Goal: Information Seeking & Learning: Learn about a topic

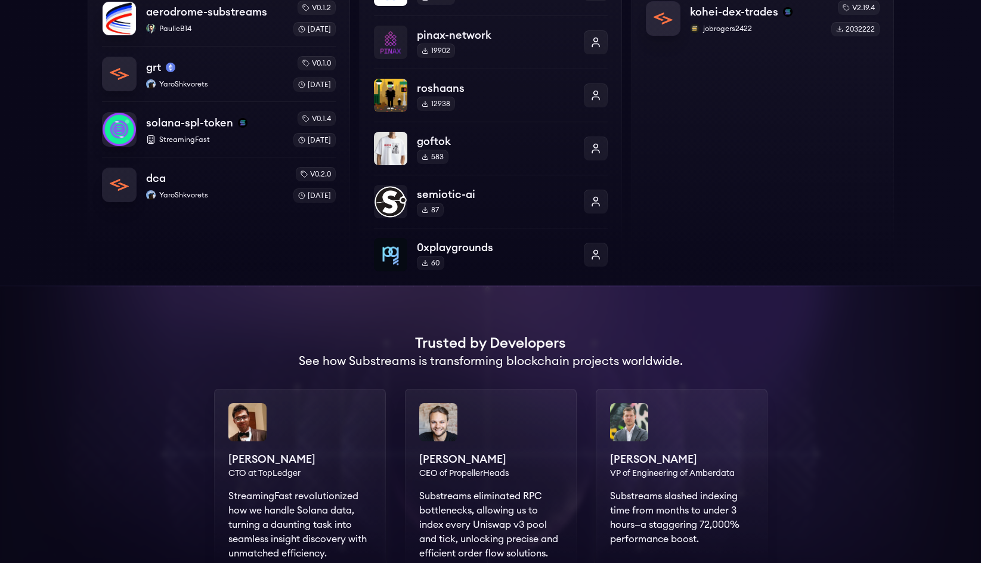
scroll to position [358, 0]
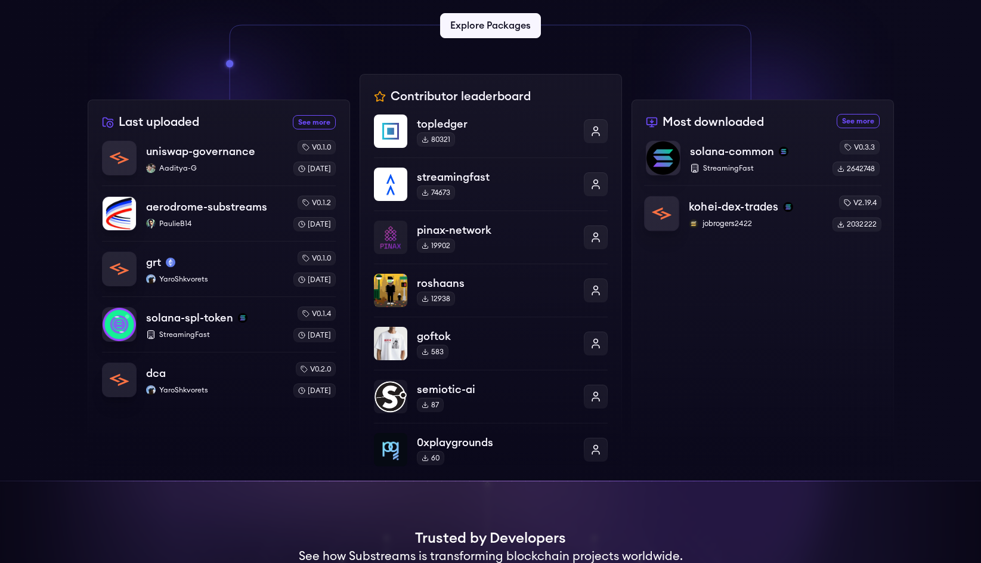
click at [715, 204] on p "kohei-dex-trades" at bounding box center [733, 207] width 89 height 17
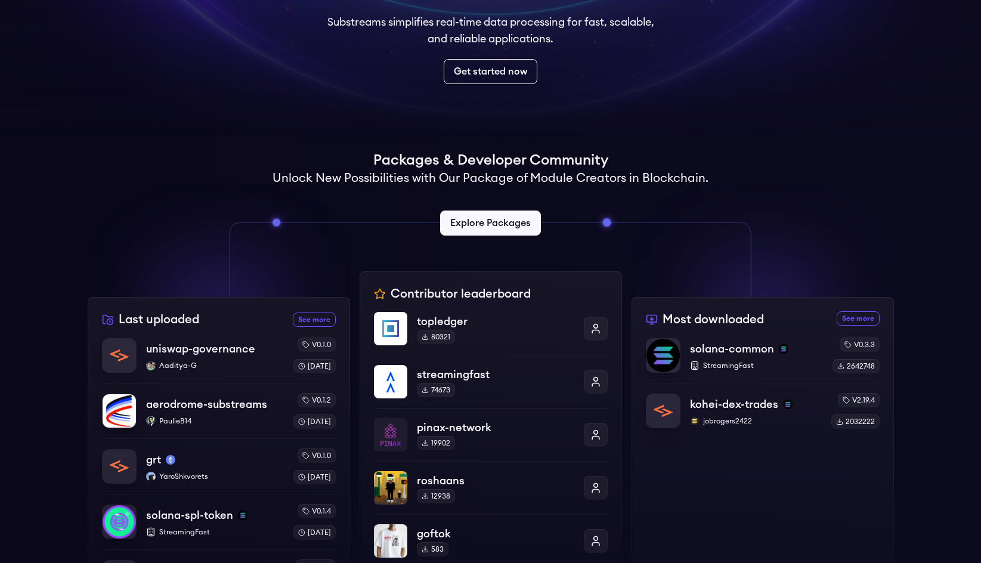
scroll to position [119, 0]
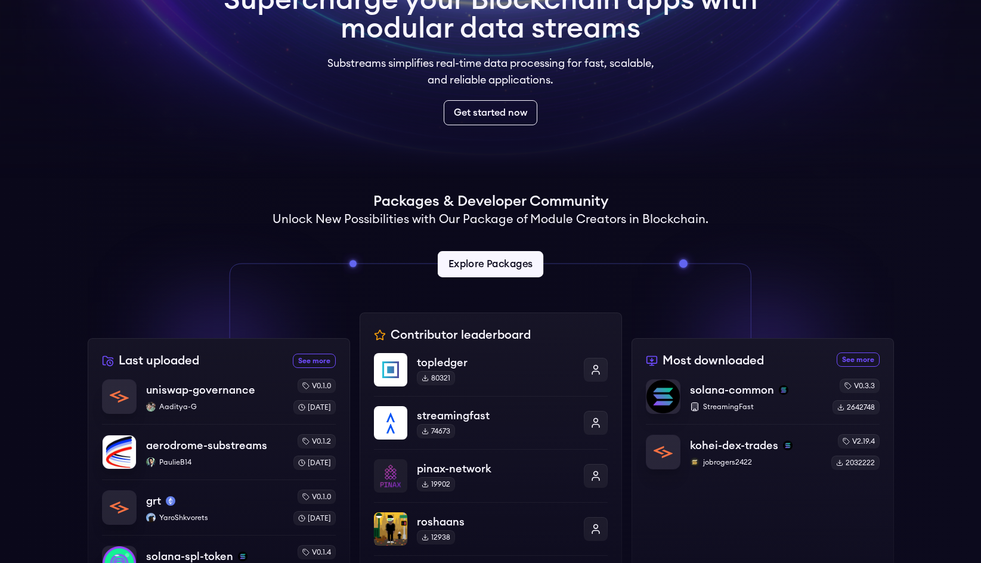
click at [475, 263] on link "Explore Packages" at bounding box center [491, 264] width 106 height 26
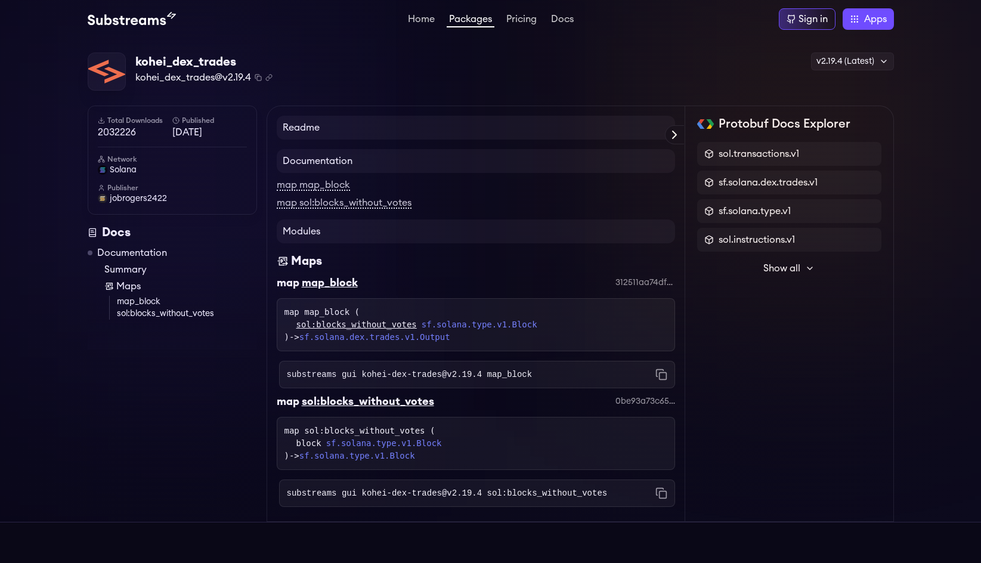
click at [306, 183] on link "map map_block" at bounding box center [313, 185] width 73 height 11
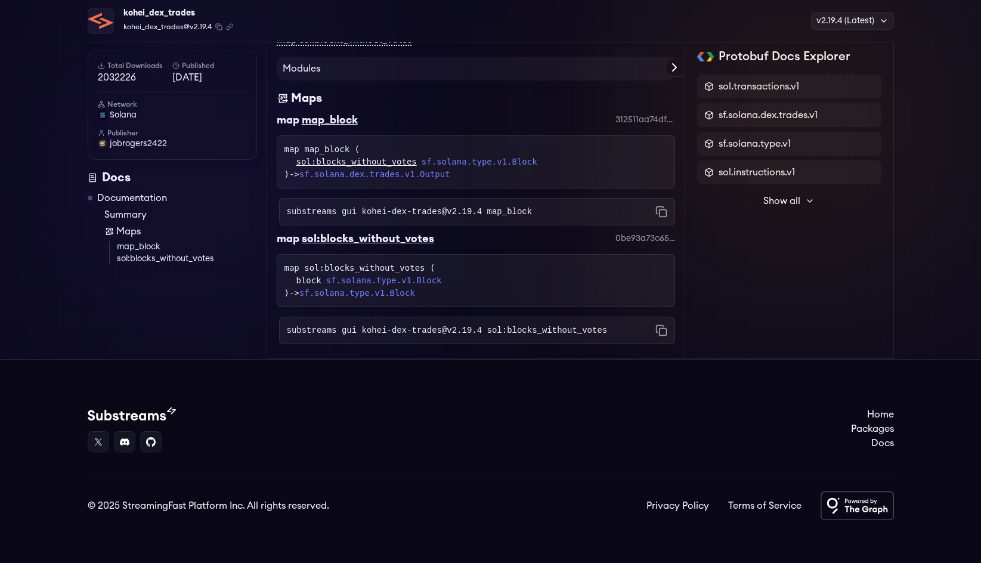
scroll to position [169, 0]
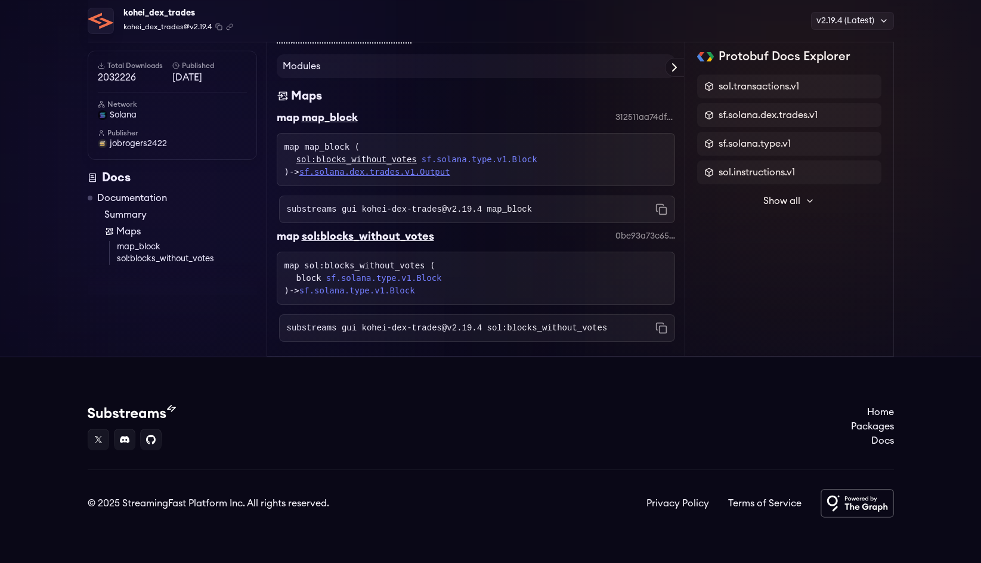
click at [416, 176] on link "sf.solana.dex.trades.v1.Output" at bounding box center [374, 172] width 151 height 10
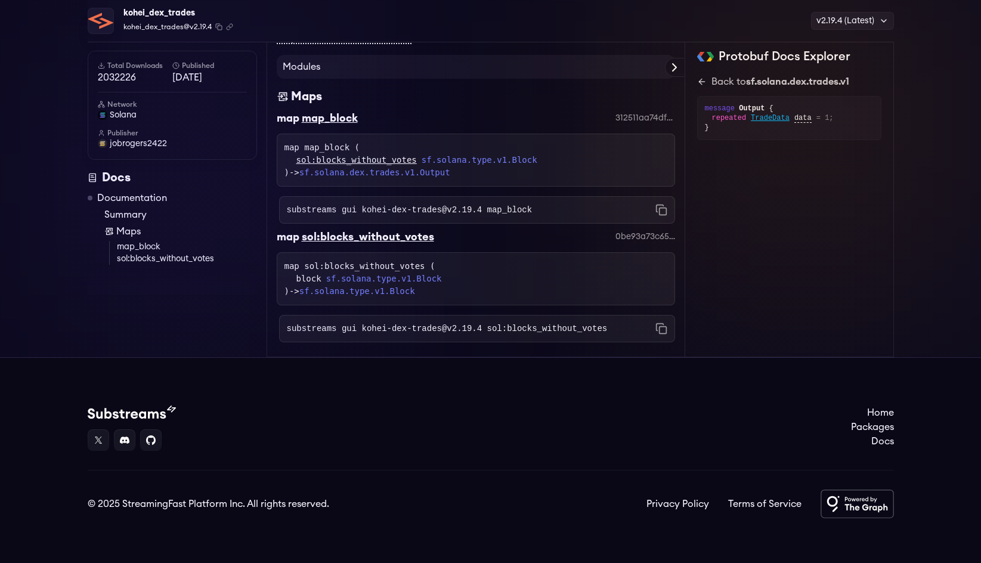
scroll to position [169, 0]
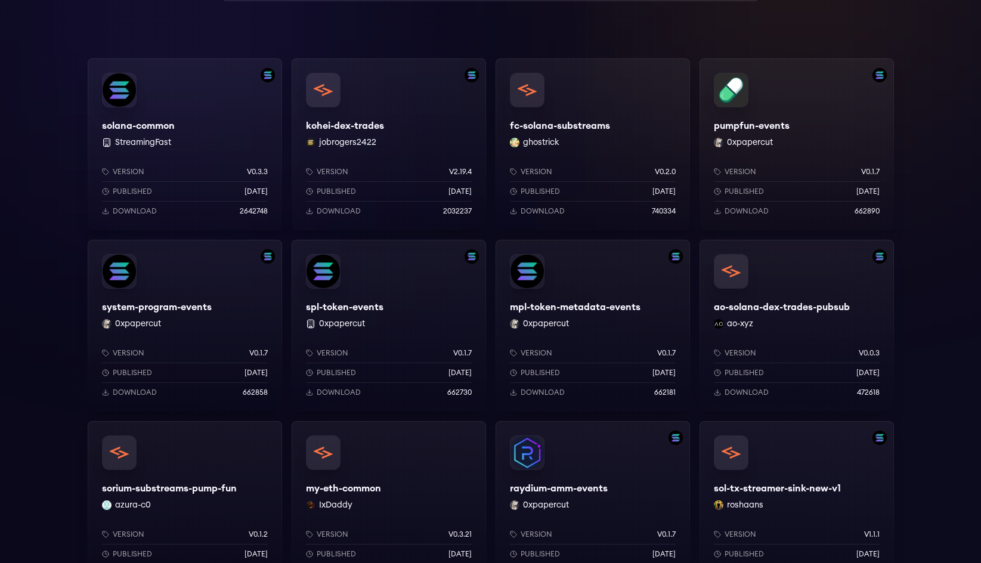
scroll to position [119, 0]
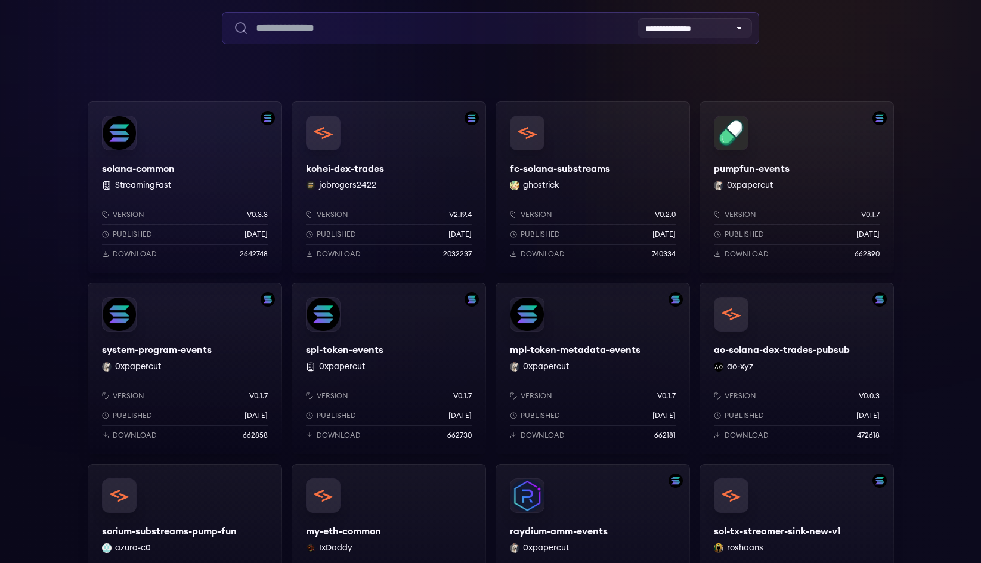
click at [500, 14] on input "text" at bounding box center [490, 28] width 537 height 32
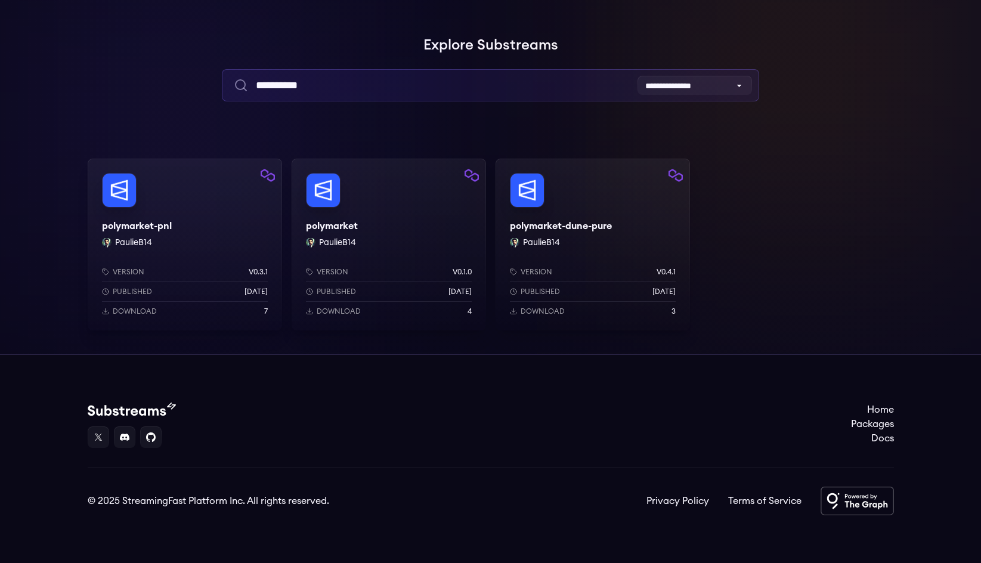
type input "**********"
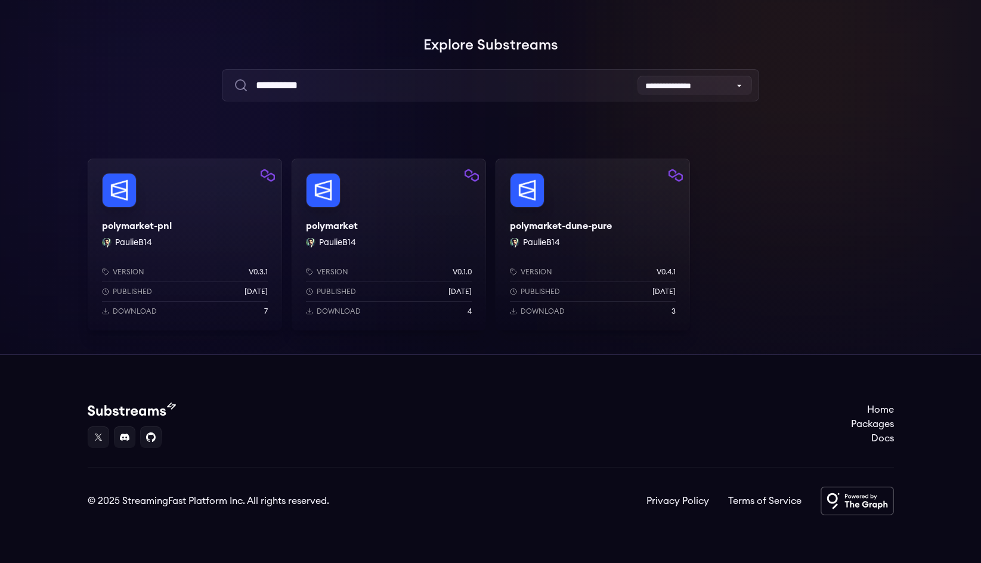
click at [361, 227] on div "polymarket PaulieB14 Version v0.1.0 Published 1 weeks ago Download 4" at bounding box center [389, 245] width 194 height 172
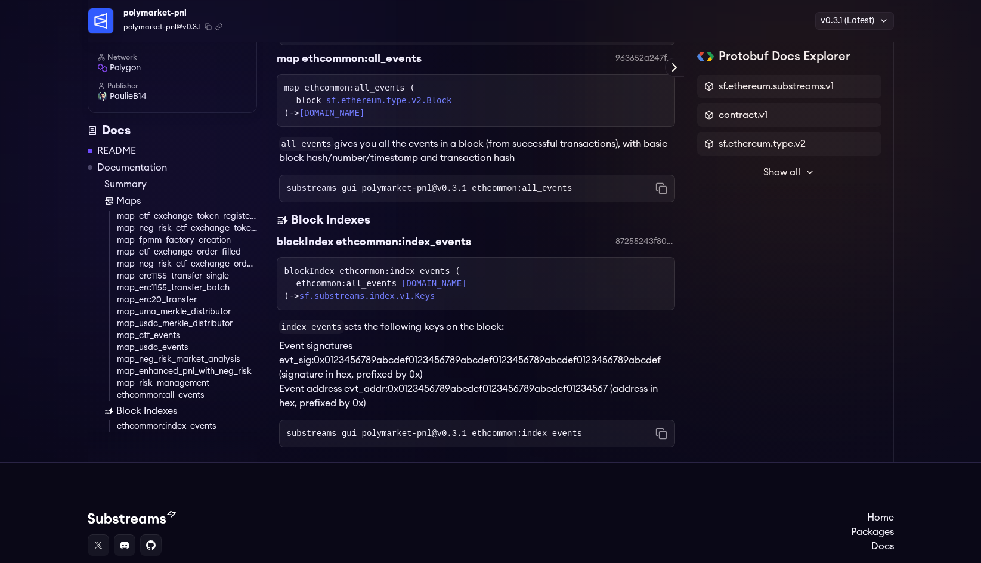
scroll to position [5363, 0]
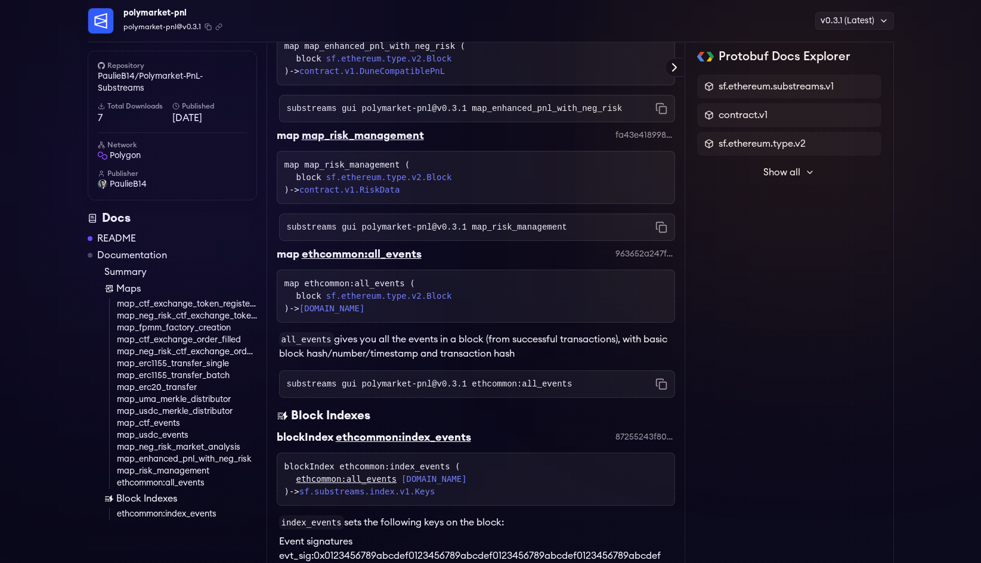
click at [782, 172] on span "Show all" at bounding box center [781, 172] width 37 height 14
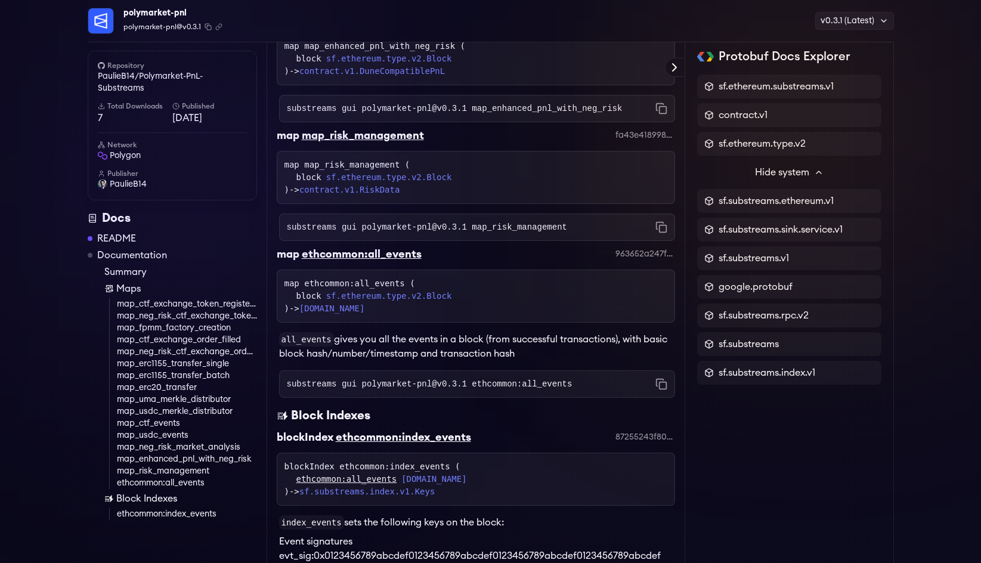
click at [111, 234] on link "README" at bounding box center [116, 238] width 39 height 14
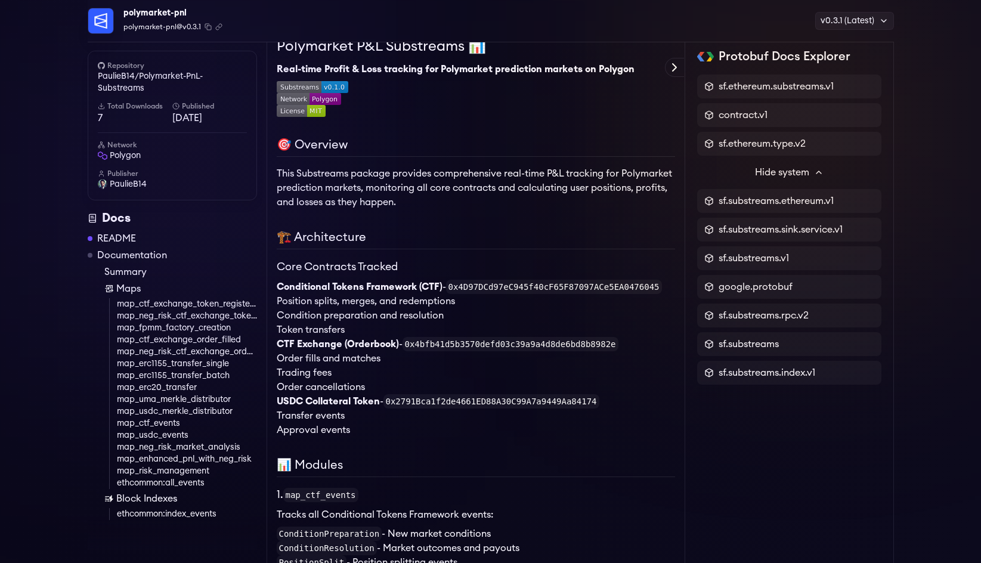
scroll to position [110, 0]
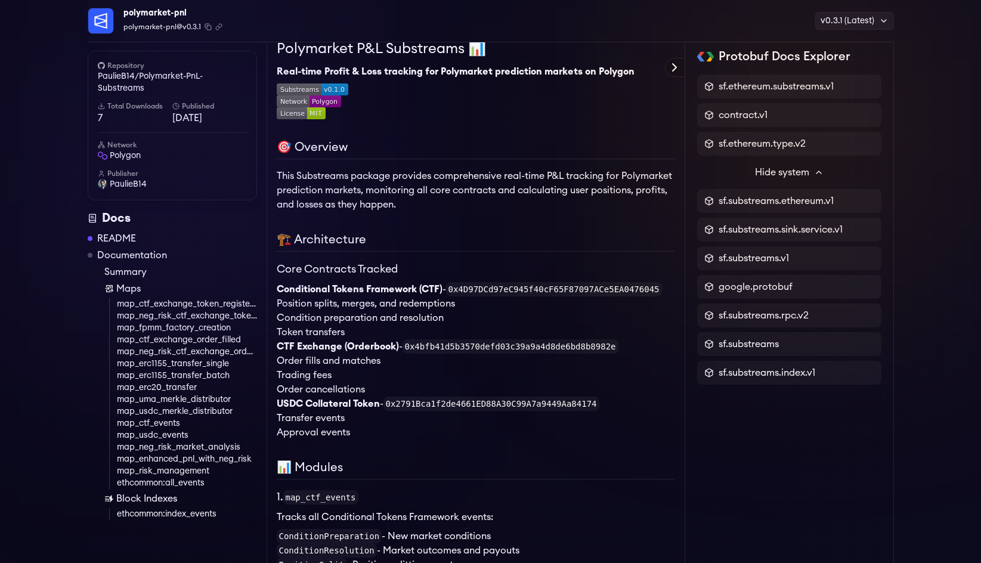
click at [672, 69] on icon at bounding box center [674, 67] width 14 height 14
click at [133, 81] on link "PaulieB14/Polymarket-PnL-Substreams" at bounding box center [172, 82] width 149 height 24
click at [133, 184] on span "PaulieB14" at bounding box center [128, 184] width 37 height 12
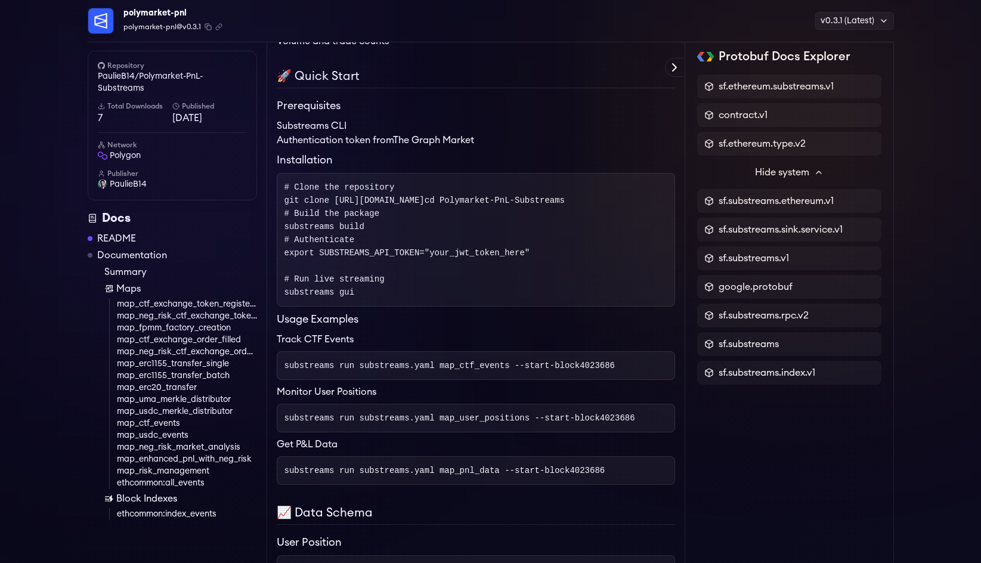
scroll to position [1064, 0]
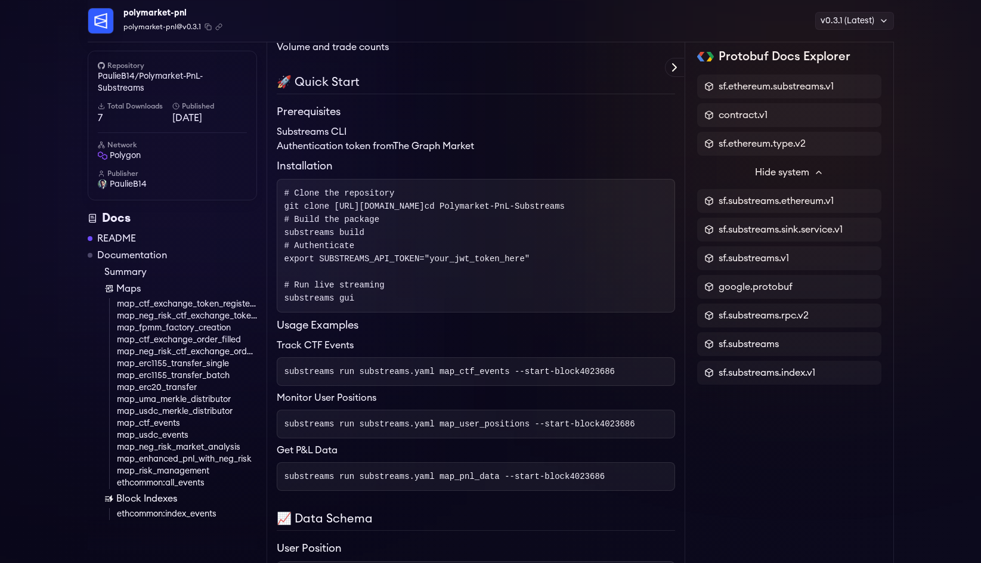
click at [425, 202] on span "git clone https://github.com/PaulieB14/Polymarket-PnL-Substreams.git" at bounding box center [354, 207] width 140 height 10
copy span "PaulieB14"
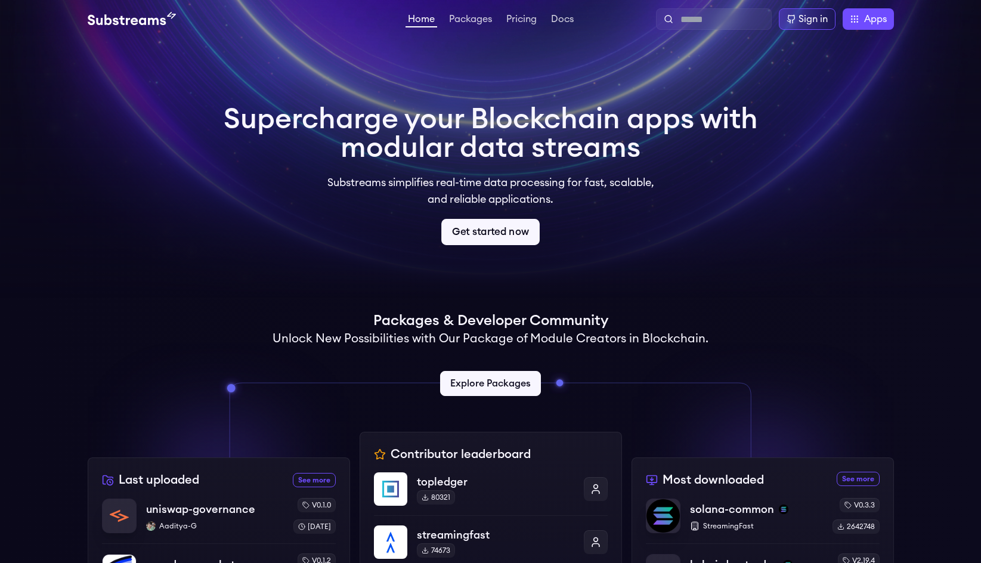
click at [490, 233] on link "Get started now" at bounding box center [490, 232] width 98 height 26
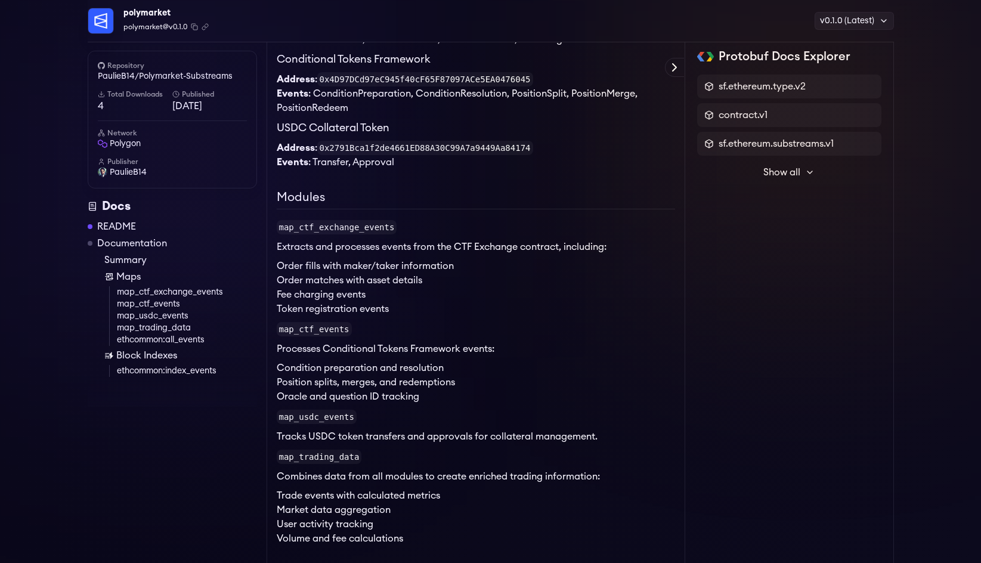
scroll to position [427, 0]
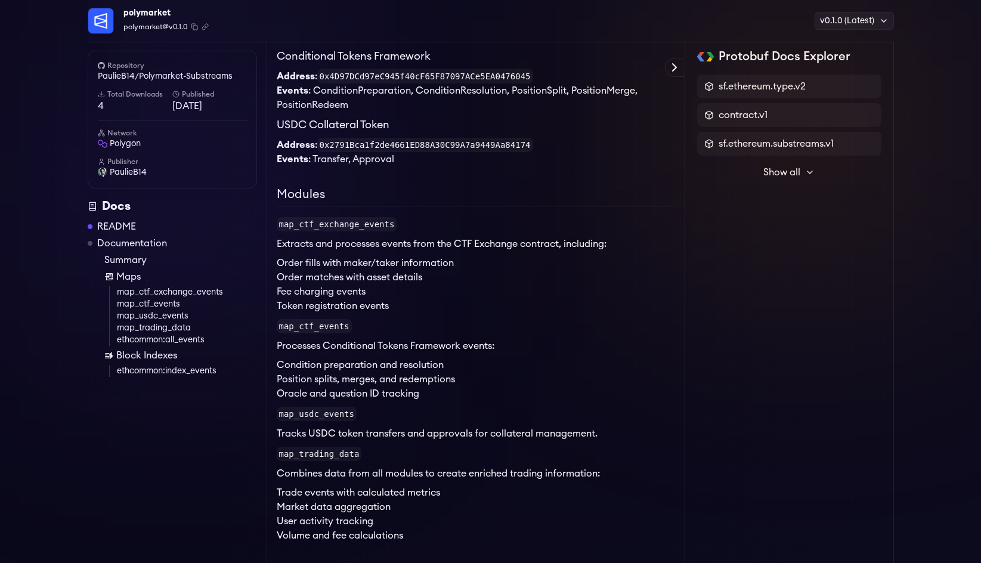
click at [356, 222] on code "map_ctf_exchange_events" at bounding box center [337, 224] width 120 height 14
click at [332, 222] on code "map_ctf_exchange_events" at bounding box center [337, 224] width 120 height 14
click at [325, 453] on code "map_trading_data" at bounding box center [319, 454] width 85 height 14
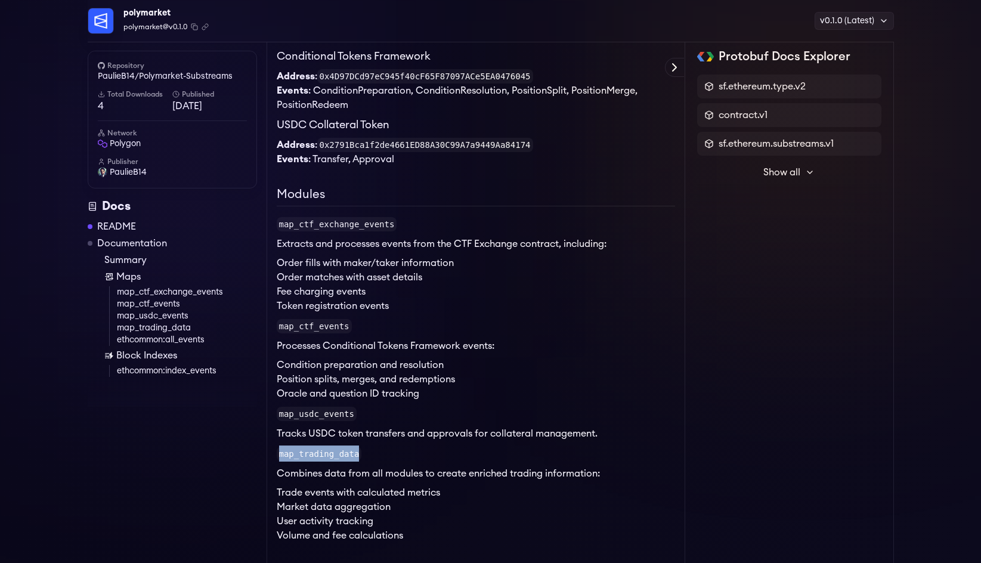
click at [325, 453] on code "map_trading_data" at bounding box center [319, 454] width 85 height 14
copy code "map_trading_data"
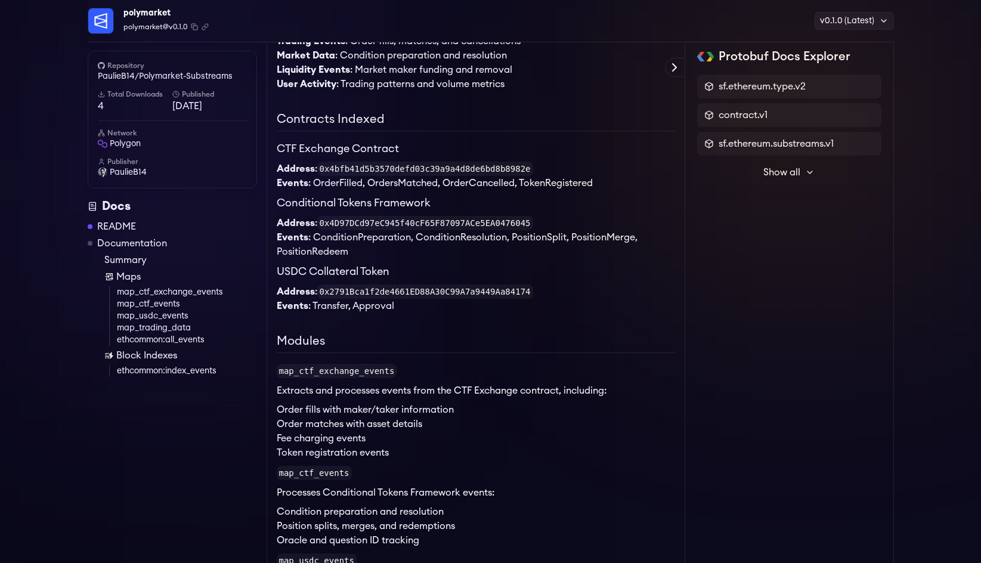
scroll to position [248, 0]
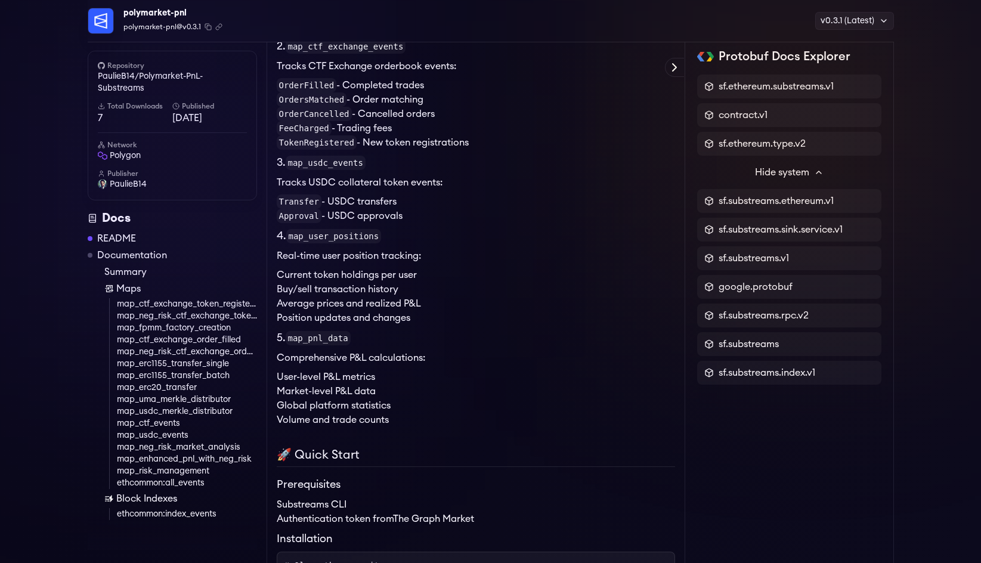
scroll to position [706, 0]
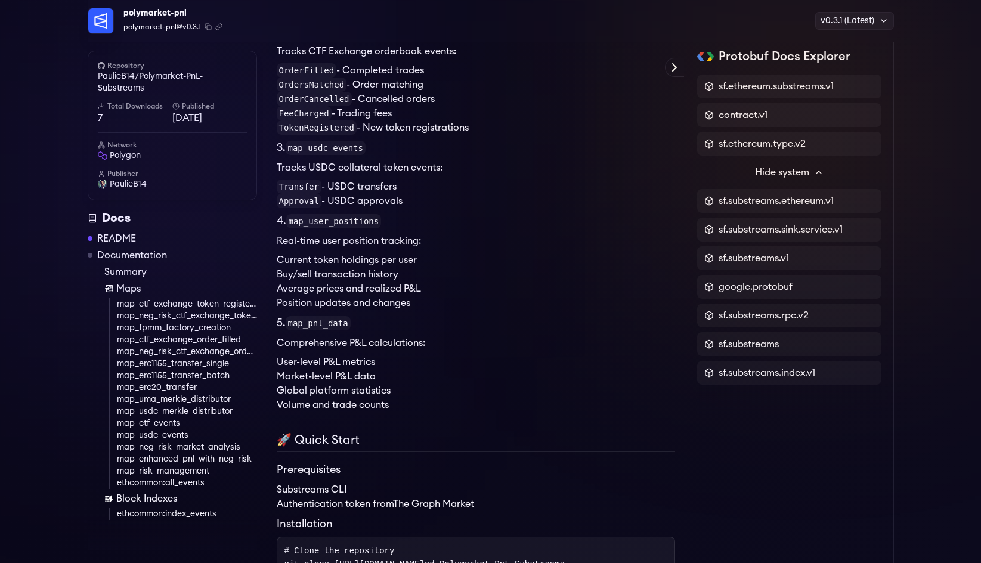
click at [342, 214] on code "map_user_positions" at bounding box center [333, 221] width 95 height 14
copy code "map_user_positions"
click at [398, 234] on p "Real-time user position tracking:" at bounding box center [476, 241] width 398 height 14
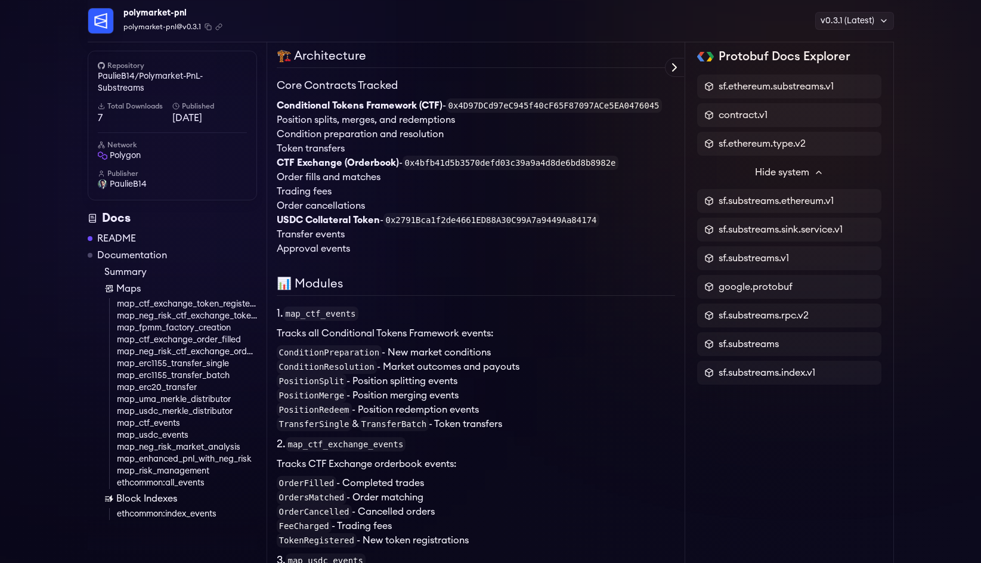
scroll to position [229, 0]
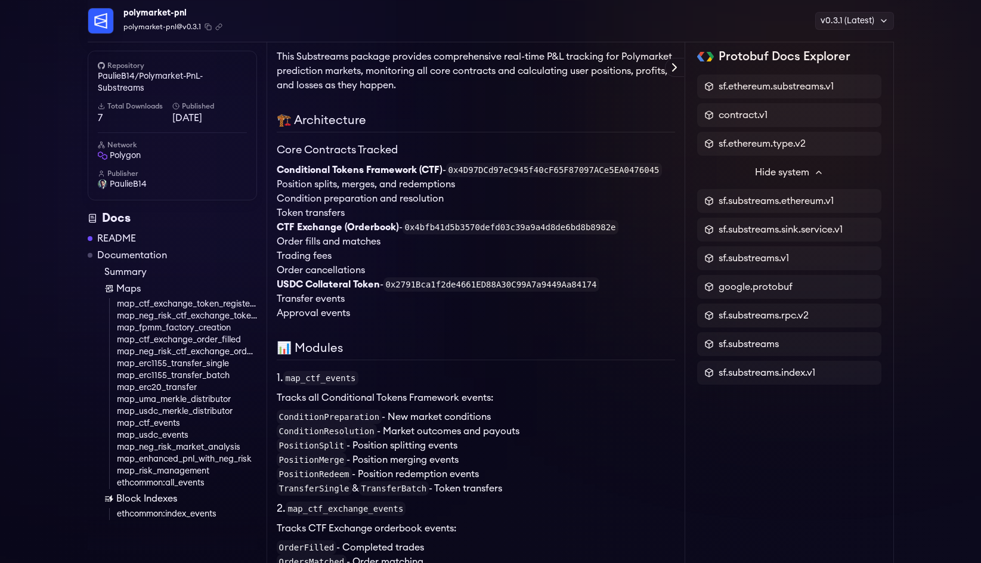
click at [470, 277] on code "0x2791Bca1f2de4661ED88A30C99A7a9449Aa84174" at bounding box center [491, 284] width 216 height 14
copy code "0x2791Bca1f2de4661ED88A30C99A7a9449Aa84174"
click at [456, 220] on code "0x4bfb41d5b3570defd03c39a9a4d8de6bd8b8982e" at bounding box center [510, 227] width 216 height 14
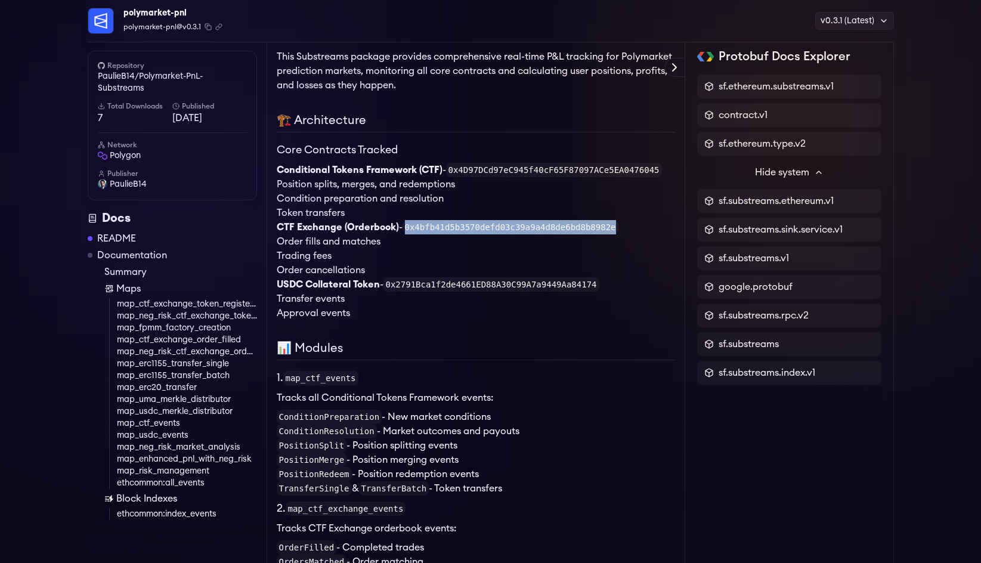
copy code "0x4bfb41d5b3570defd03c39a9a4d8de6bd8b8982e"
click at [513, 163] on code "0x4D97DCd97eC945f40cF65F87097ACe5EA0476045" at bounding box center [554, 170] width 216 height 14
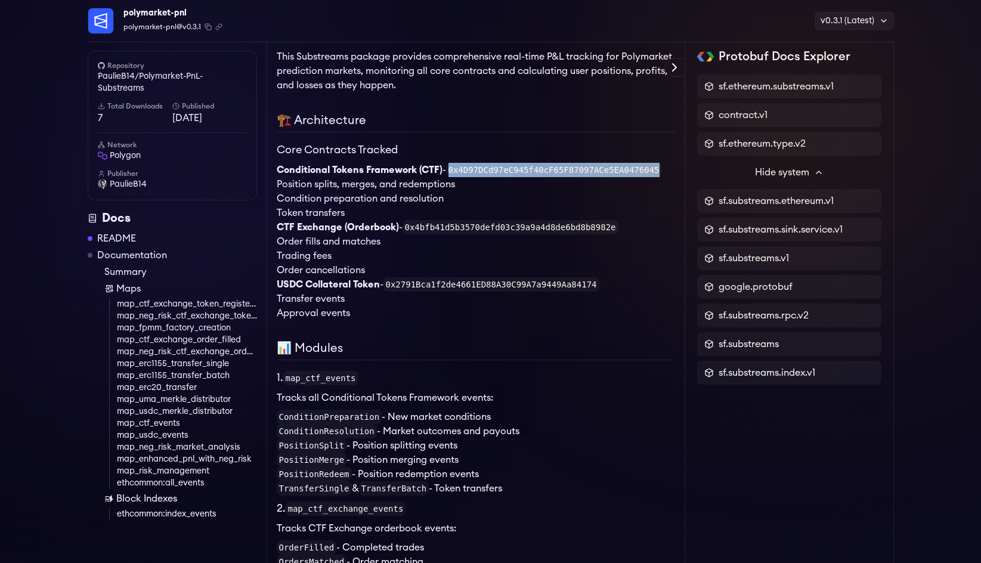
click at [515, 163] on code "0x4D97DCd97eC945f40cF65F87097ACe5EA0476045" at bounding box center [554, 170] width 216 height 14
copy code "0x4D97DCd97eC945f40cF65F87097ACe5EA0476045"
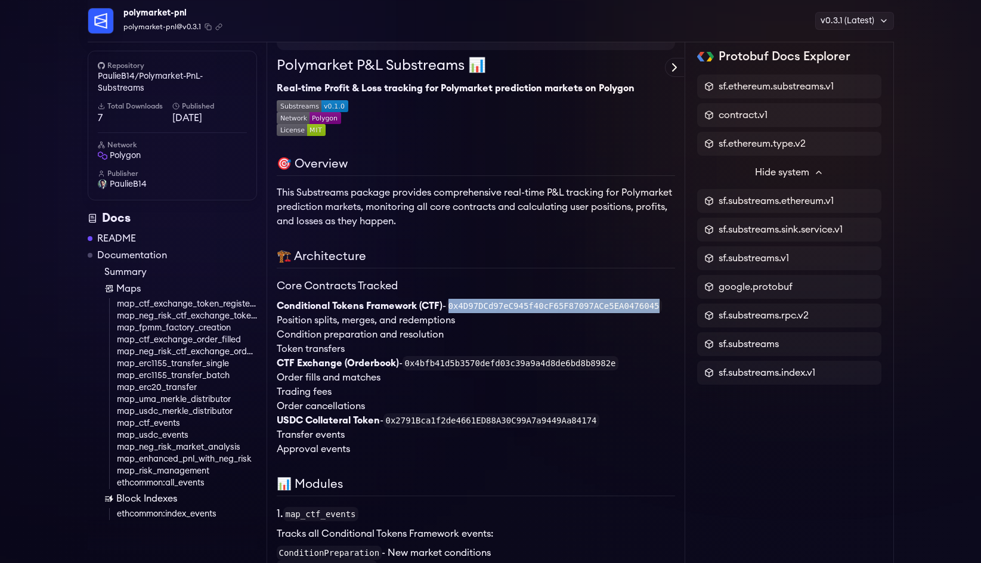
scroll to position [0, 0]
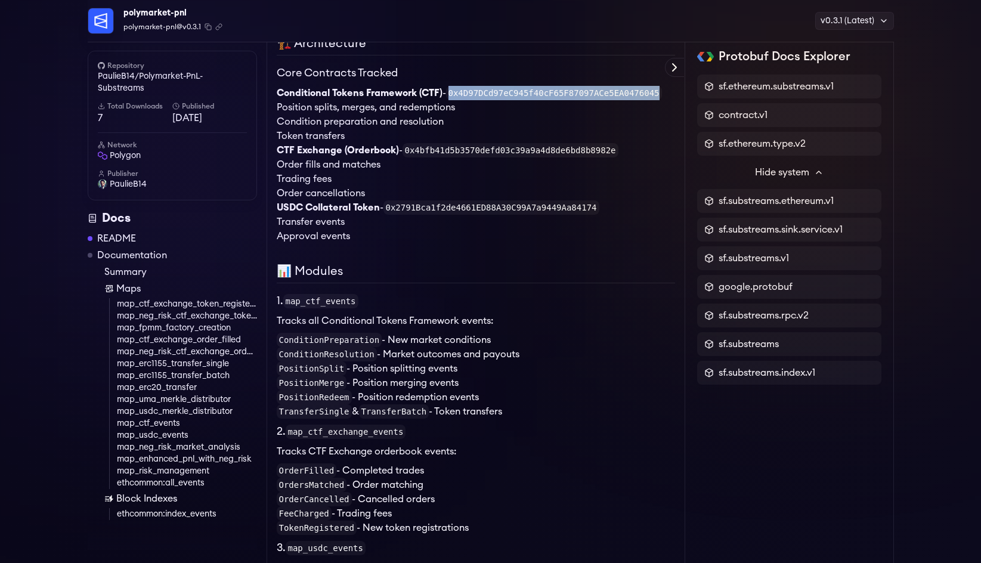
scroll to position [308, 0]
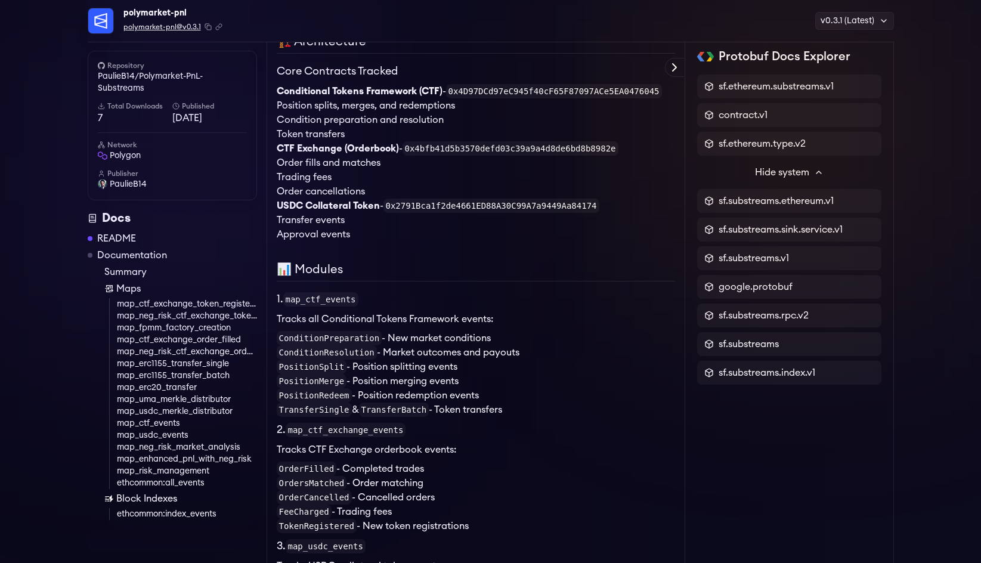
click at [187, 26] on span "polymarket-pnl@v0.3.1" at bounding box center [162, 26] width 78 height 11
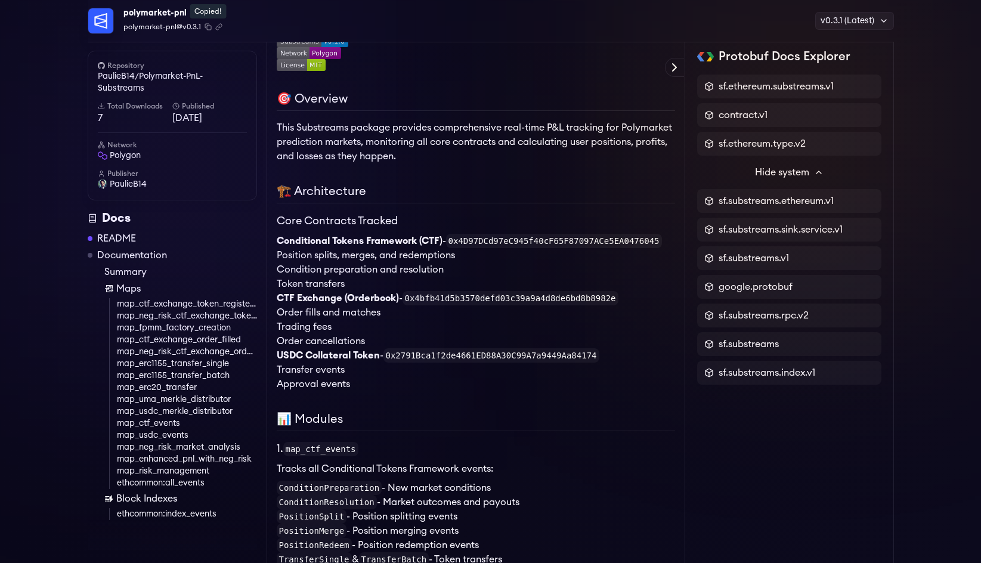
scroll to position [10, 0]
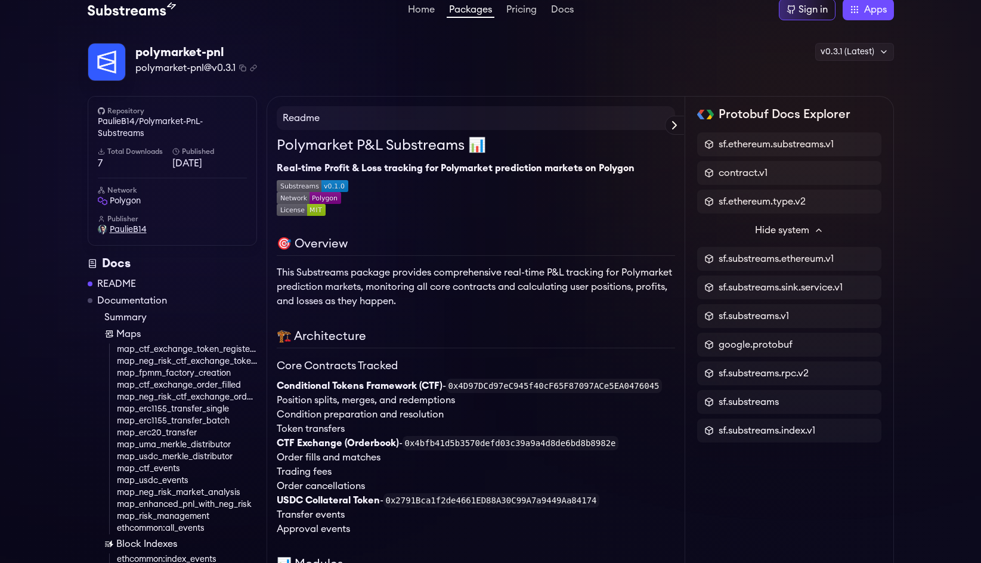
click at [130, 227] on span "PaulieB14" at bounding box center [128, 230] width 37 height 12
